Goal: Information Seeking & Learning: Learn about a topic

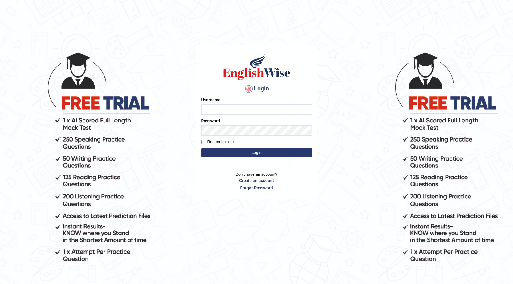
click at [325, 53] on body "Login Please fix the following errors: Username Password Remember me Login Don'…" at bounding box center [256, 168] width 513 height 284
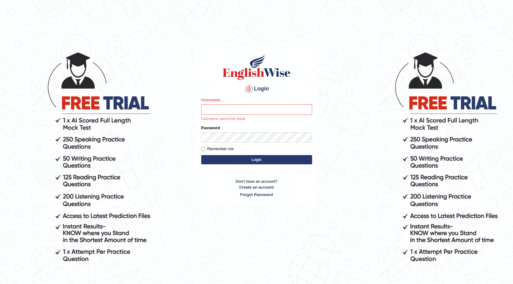
click at [282, 116] on div "Username Username cannot be blank." at bounding box center [256, 109] width 111 height 25
click at [282, 112] on input "Username" at bounding box center [256, 109] width 111 height 10
type input "iamsanjaiz"
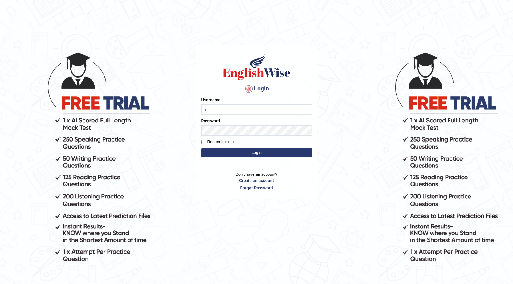
type input "iamsanjaiz"
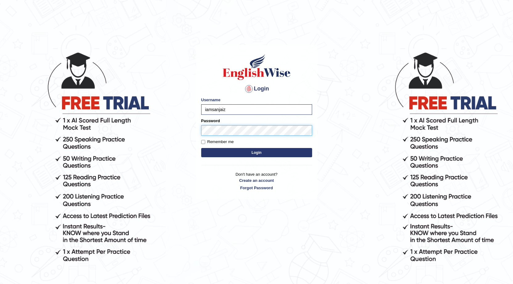
click at [201, 148] on button "Login" at bounding box center [256, 152] width 111 height 9
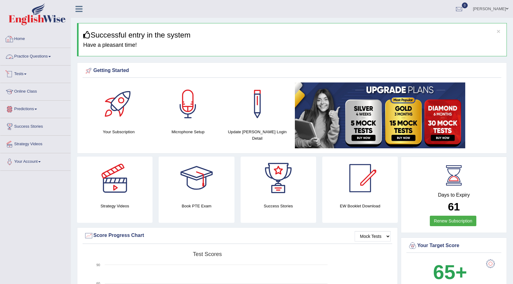
click at [25, 38] on link "Home" at bounding box center [35, 37] width 70 height 15
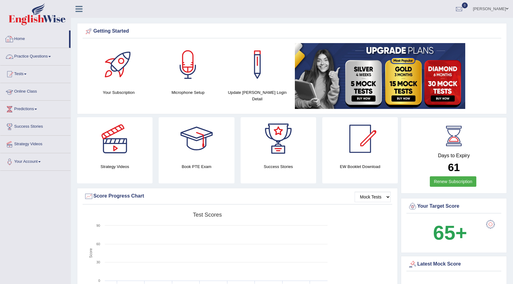
click at [34, 56] on link "Practice Questions" at bounding box center [35, 55] width 70 height 15
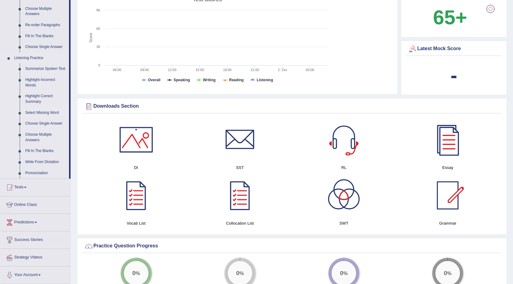
scroll to position [246, 0]
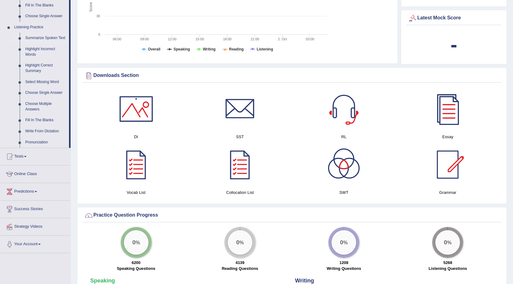
click at [53, 36] on link "Summarize Spoken Text" at bounding box center [45, 38] width 47 height 11
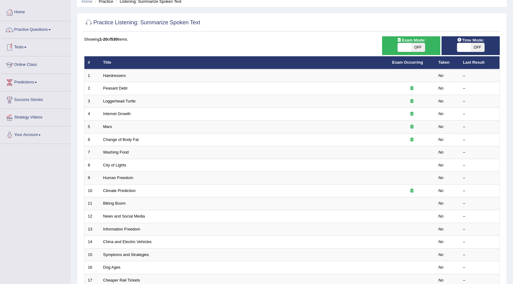
scroll to position [31, 0]
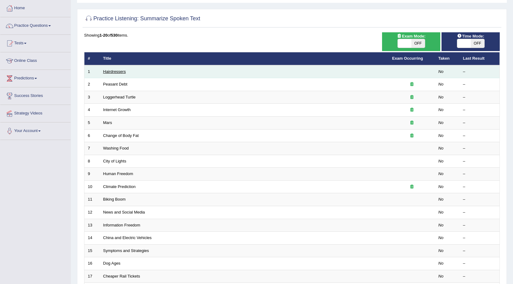
click at [117, 72] on link "Hairdressers" at bounding box center [114, 71] width 23 height 5
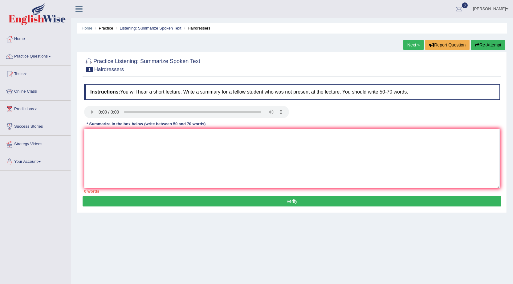
click at [393, 241] on div "Home Practice Listening: Summarize Spoken Text Hairdressers Next » Report Quest…" at bounding box center [292, 154] width 442 height 308
click at [485, 47] on button "Re-Attempt" at bounding box center [488, 45] width 34 height 10
